Goal: Task Accomplishment & Management: Complete application form

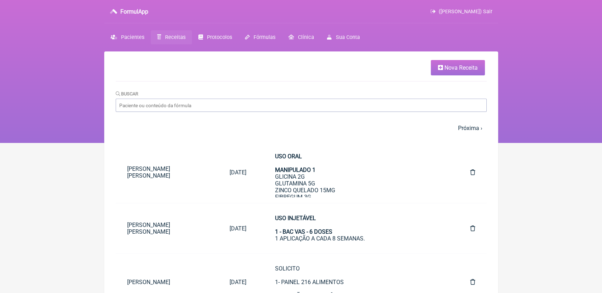
drag, startPoint x: 0, startPoint y: 0, endPoint x: 439, endPoint y: 71, distance: 445.1
click at [440, 61] on link "Nova Receita" at bounding box center [458, 67] width 54 height 15
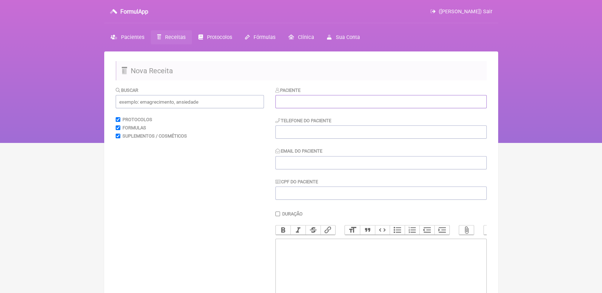
click at [316, 104] on input "text" at bounding box center [380, 101] width 211 height 13
paste input "[PERSON_NAME]"
type input "[PERSON_NAME]"
click at [322, 135] on input "tel" at bounding box center [380, 132] width 211 height 13
paste input "21 97965-6710"
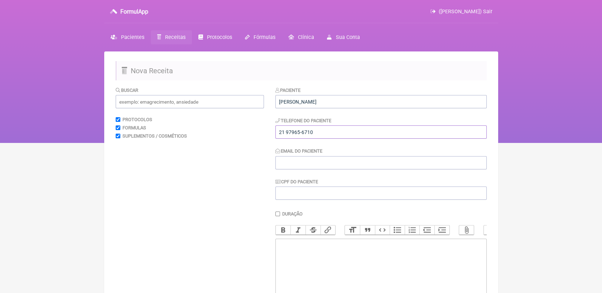
type input "21 97965-6710"
click at [284, 165] on input "Email do Paciente" at bounding box center [380, 162] width 211 height 13
paste input "soraya.florim@gmail.com"
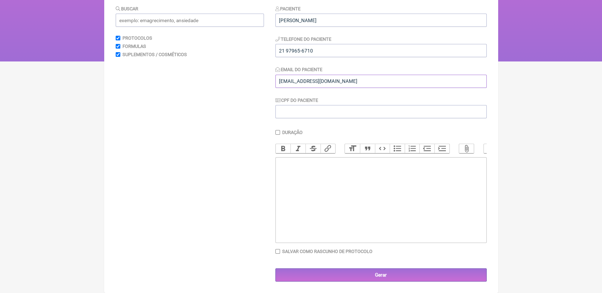
scroll to position [90, 0]
type input "soraya.florim@gmail.com"
click at [320, 187] on trix-editor at bounding box center [380, 200] width 211 height 86
type trix-editor "<div>S</div>"
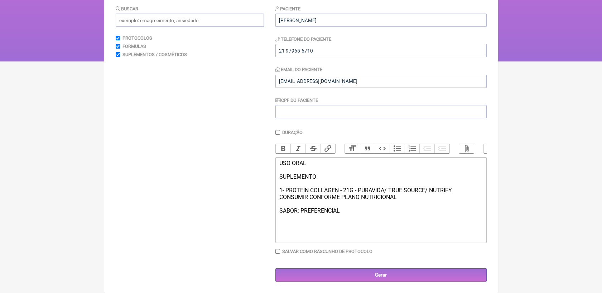
type trix-editor "<div>USO ORAL<br><br>SUPLEMENTO<br><br>1- PROTEIN COLLAGEN - 21G - PURAVIDA/ TR…"
drag, startPoint x: 278, startPoint y: 165, endPoint x: 321, endPoint y: 178, distance: 44.6
click at [321, 178] on div "USO ORAL SUPLEMENTO 1- PROTEIN COLLAGEN - 21G - PURAVIDA/ TRUE SOURCE/ NUTRIFY …" at bounding box center [380, 187] width 203 height 54
click at [278, 144] on button "Bold" at bounding box center [283, 148] width 15 height 9
click at [388, 226] on trix-editor "USO ORAL SUPLEMENTO 1- PROTEIN COLLAGEN - 21G - PURAVIDA/ TRUE SOURCE/ NUTRIFY …" at bounding box center [380, 200] width 211 height 86
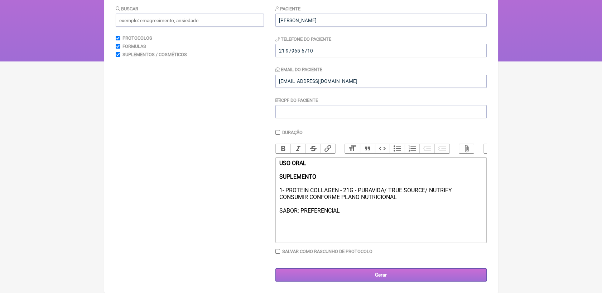
click at [404, 276] on input "Gerar" at bounding box center [380, 275] width 211 height 13
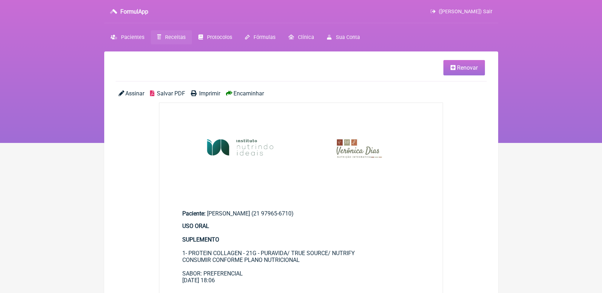
click at [163, 93] on span "Salvar PDF" at bounding box center [171, 93] width 28 height 7
click at [175, 34] on span "Receitas" at bounding box center [175, 37] width 20 height 6
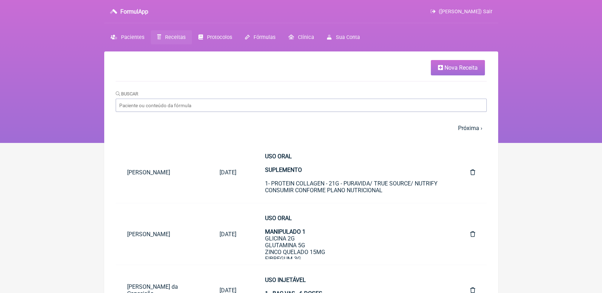
click at [455, 67] on span "Nova Receita" at bounding box center [460, 67] width 33 height 7
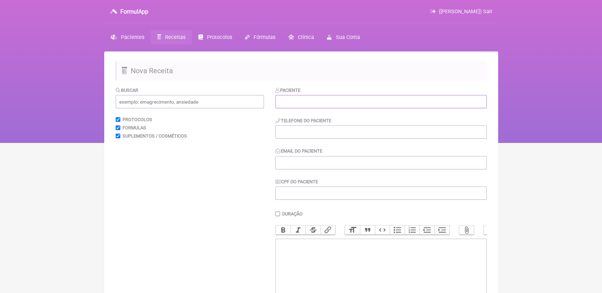
click at [364, 102] on input "text" at bounding box center [380, 101] width 211 height 13
click at [317, 254] on trix-editor at bounding box center [380, 282] width 211 height 86
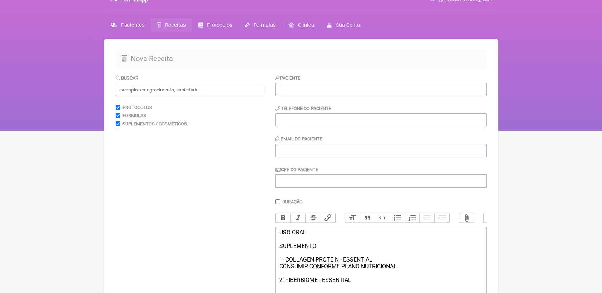
scroll to position [19, 0]
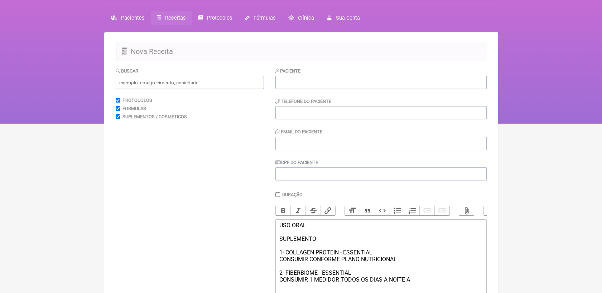
type trix-editor "<div>USO ORAL<br><br>SUPLEMENTO<br><br>1- COLLAGEN PROTEIN - ESSENTIAL<br>CONSU…"
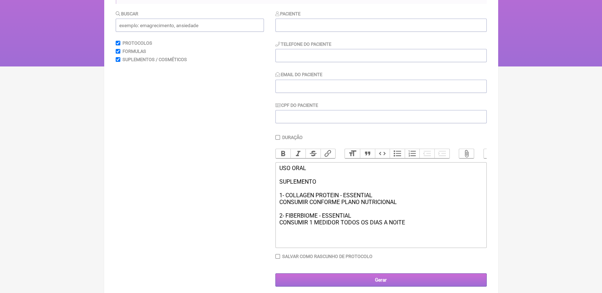
scroll to position [90, 0]
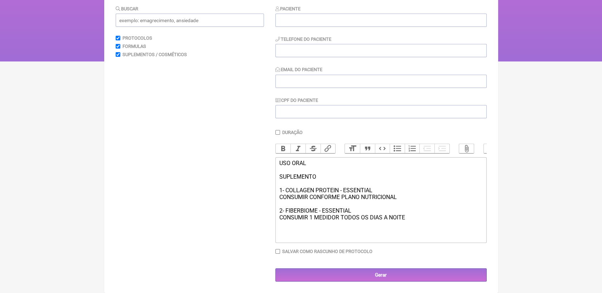
drag, startPoint x: 354, startPoint y: 213, endPoint x: 270, endPoint y: 213, distance: 83.4
click at [270, 213] on form "Buscar Protocolos Formulas Suplementos / Cosméticos Paciente Telefone do Pacien…" at bounding box center [301, 143] width 371 height 277
click at [284, 144] on button "Bold" at bounding box center [283, 148] width 15 height 9
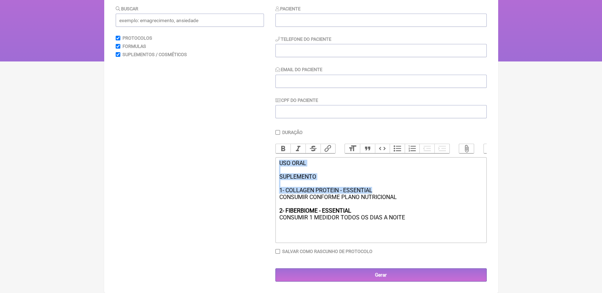
drag, startPoint x: 276, startPoint y: 165, endPoint x: 379, endPoint y: 192, distance: 105.9
click at [379, 192] on trix-editor "USO ORAL SUPLEMENTO 1- COLLAGEN PROTEIN - ESSENTIAL CONSUMIR CONFORME PLANO NUT…" at bounding box center [380, 200] width 211 height 86
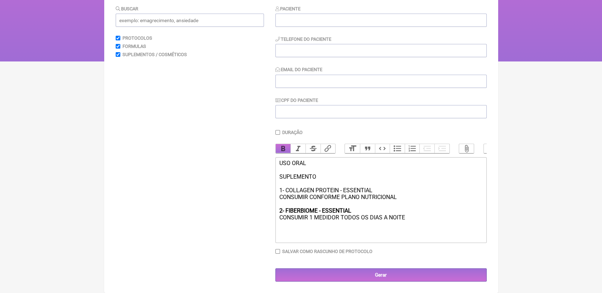
click at [277, 144] on button "Bold" at bounding box center [283, 148] width 15 height 9
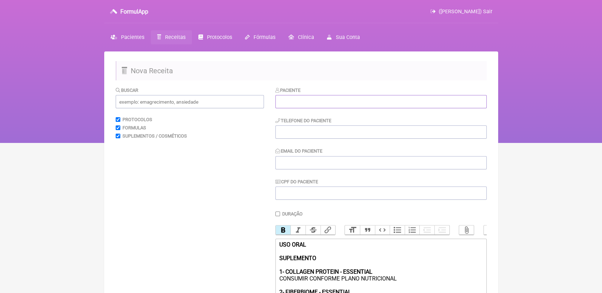
click at [291, 102] on input "text" at bounding box center [380, 101] width 211 height 13
paste input "[PERSON_NAME]"
type input "[PERSON_NAME]"
drag, startPoint x: 319, startPoint y: 137, endPoint x: 312, endPoint y: 127, distance: 12.0
click at [318, 134] on input "tel" at bounding box center [380, 132] width 211 height 13
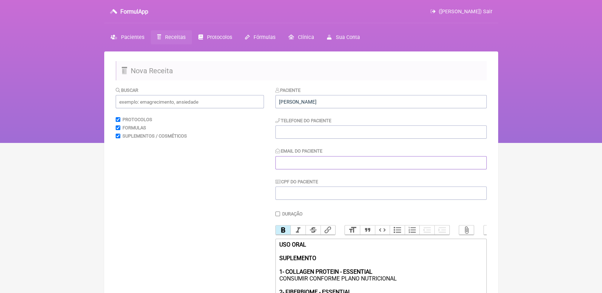
click at [330, 162] on input "Email do Paciente" at bounding box center [380, 162] width 211 height 13
paste input "[EMAIL_ADDRESS][DOMAIN_NAME]"
type input "[EMAIL_ADDRESS][DOMAIN_NAME]"
drag, startPoint x: 314, startPoint y: 133, endPoint x: 276, endPoint y: 89, distance: 58.6
click at [314, 130] on input "tel" at bounding box center [380, 132] width 211 height 13
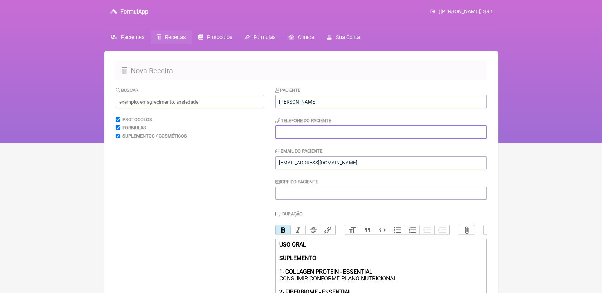
paste input "989352927"
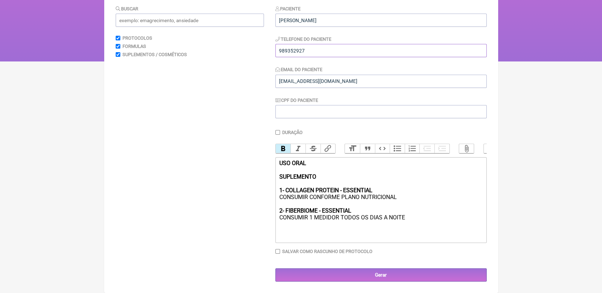
scroll to position [90, 0]
type input "989352927"
click at [381, 277] on input "Gerar" at bounding box center [380, 275] width 211 height 13
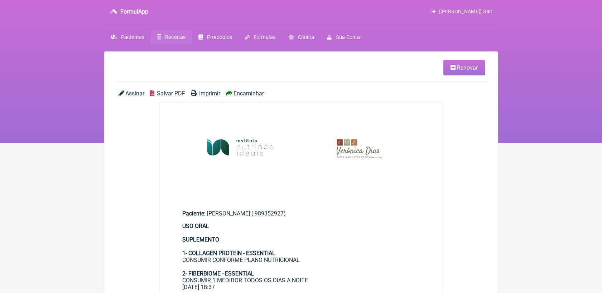
click at [166, 92] on span "Salvar PDF" at bounding box center [171, 93] width 28 height 7
